Goal: Navigation & Orientation: Find specific page/section

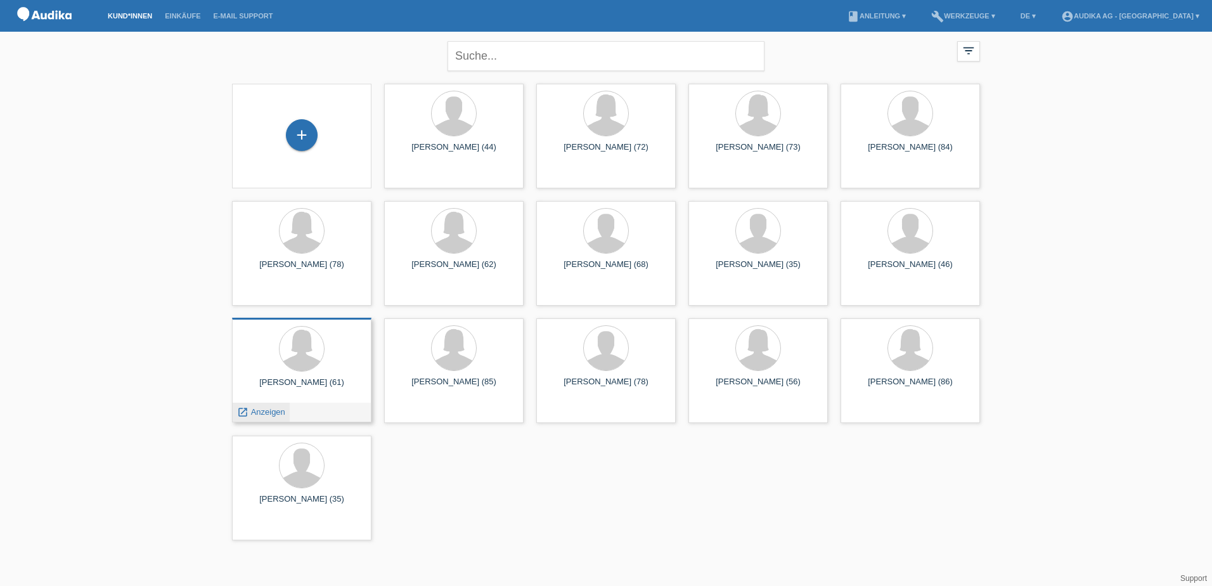
click at [243, 409] on icon "launch" at bounding box center [242, 411] width 11 height 11
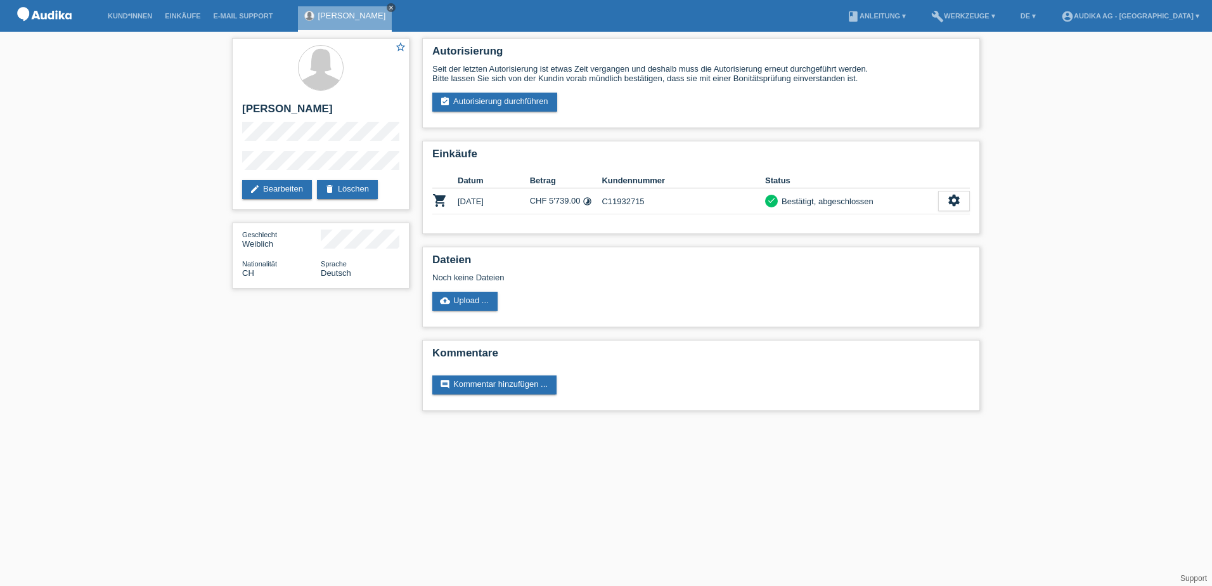
click at [394, 6] on icon "close" at bounding box center [391, 7] width 6 height 6
click at [124, 13] on link "Kund*innen" at bounding box center [129, 16] width 57 height 8
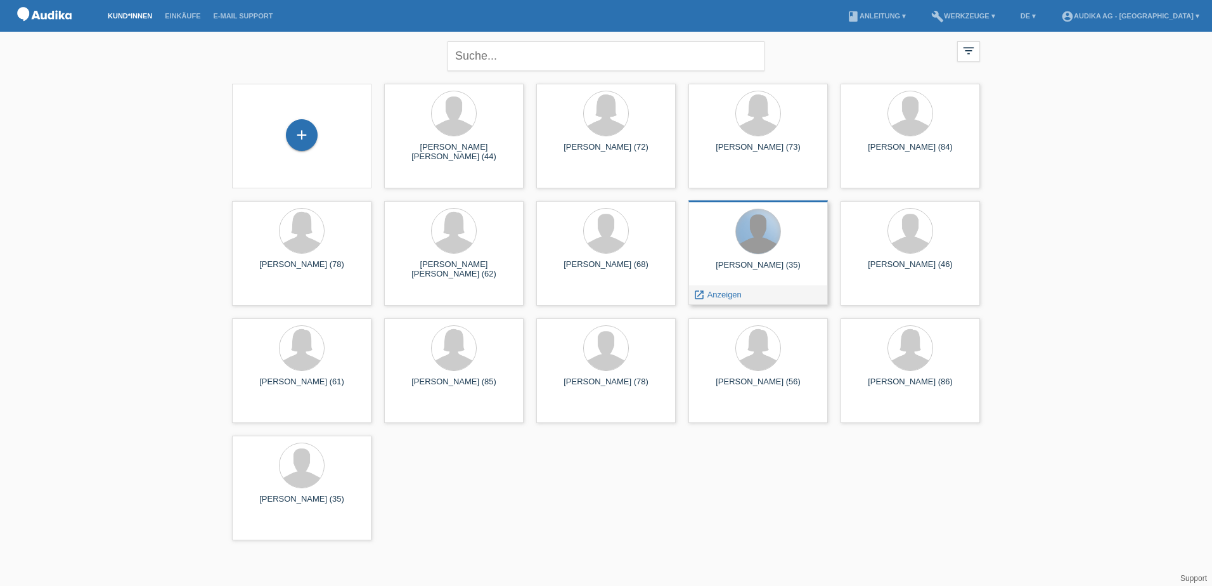
click at [752, 245] on div at bounding box center [758, 231] width 44 height 44
click at [698, 293] on icon "launch" at bounding box center [698, 294] width 11 height 11
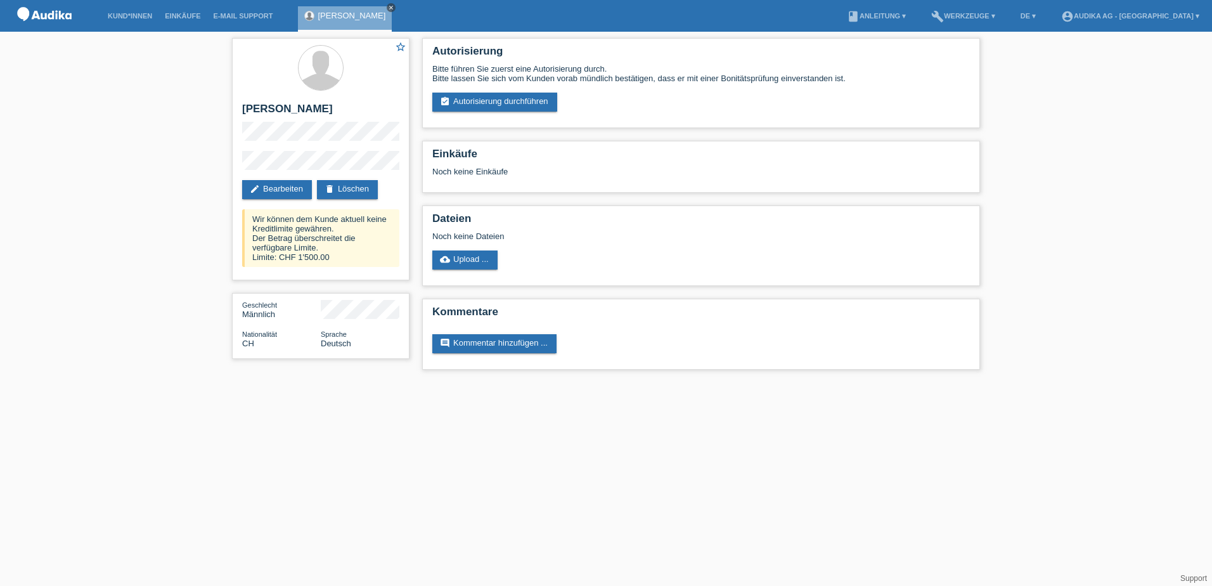
click at [388, 7] on icon "close" at bounding box center [391, 7] width 6 height 6
click at [125, 13] on link "Kund*innen" at bounding box center [129, 16] width 57 height 8
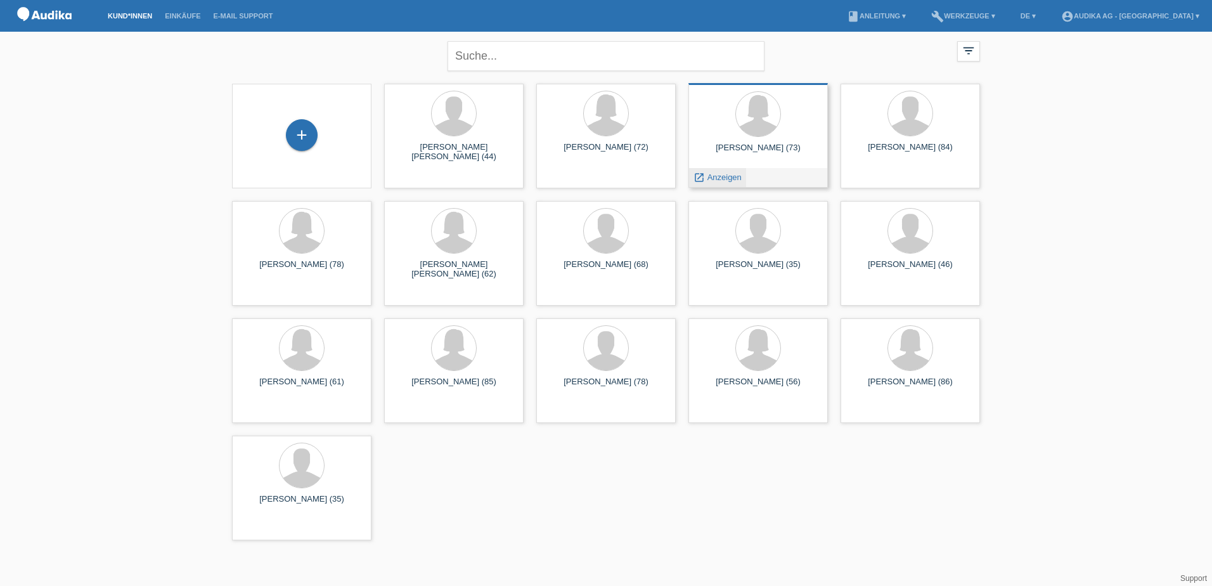
click at [702, 178] on icon "launch" at bounding box center [698, 177] width 11 height 11
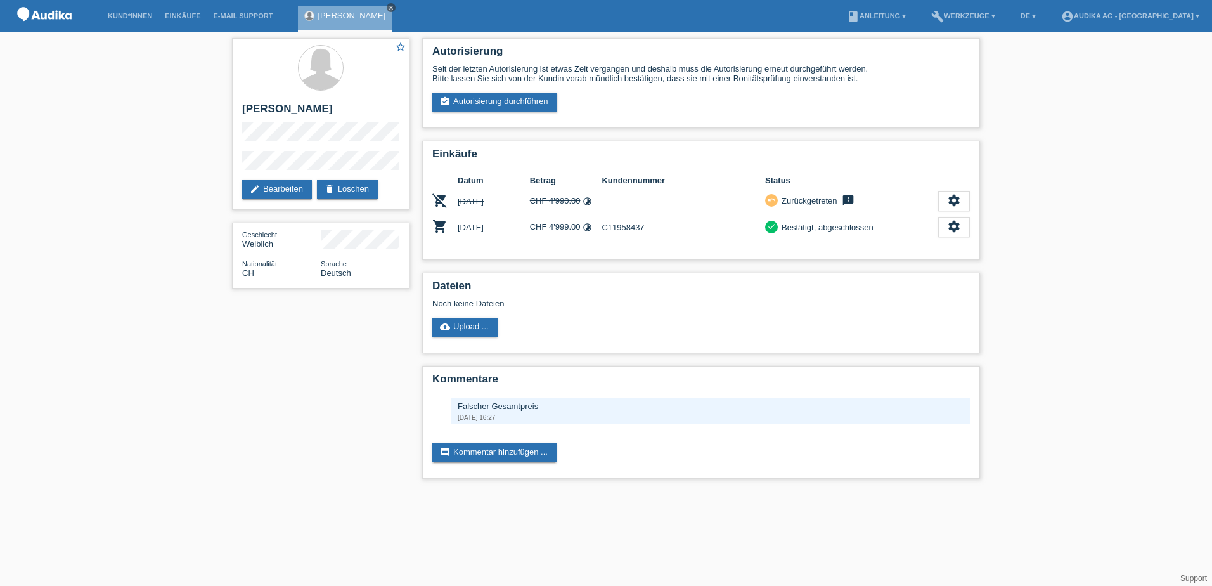
click at [388, 6] on icon "close" at bounding box center [391, 7] width 6 height 6
click at [131, 13] on link "Kund*innen" at bounding box center [129, 16] width 57 height 8
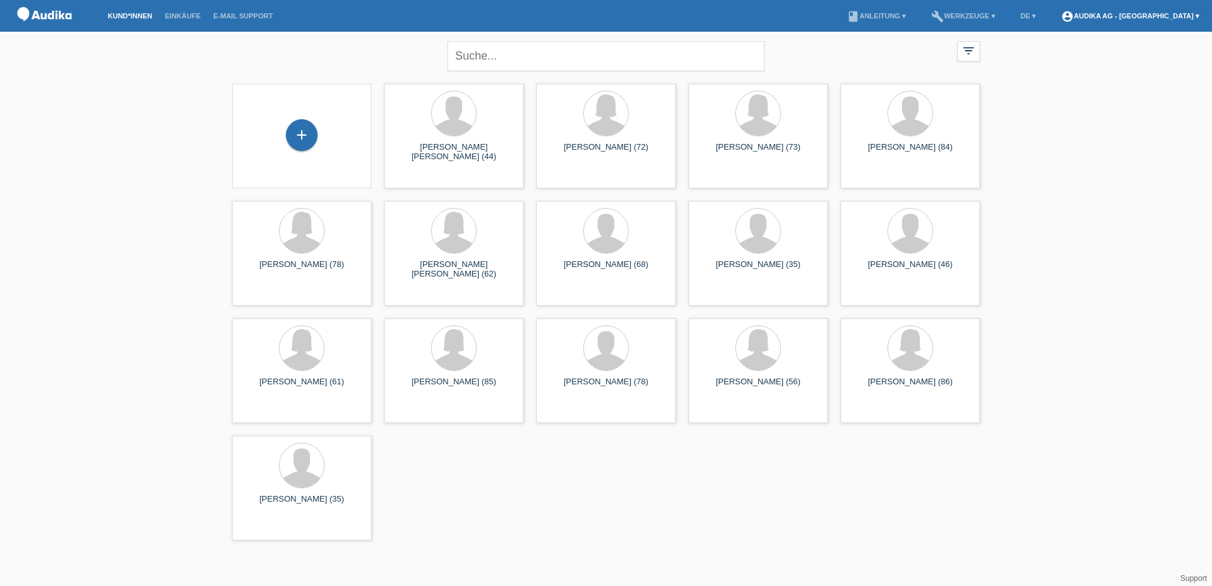
click at [1180, 13] on link "account_circle Audika AG - Winterthur Stadthausstrasse ▾" at bounding box center [1130, 16] width 151 height 8
click at [1016, 66] on link "Logout" at bounding box center [1021, 66] width 25 height 10
